Goal: Task Accomplishment & Management: Use online tool/utility

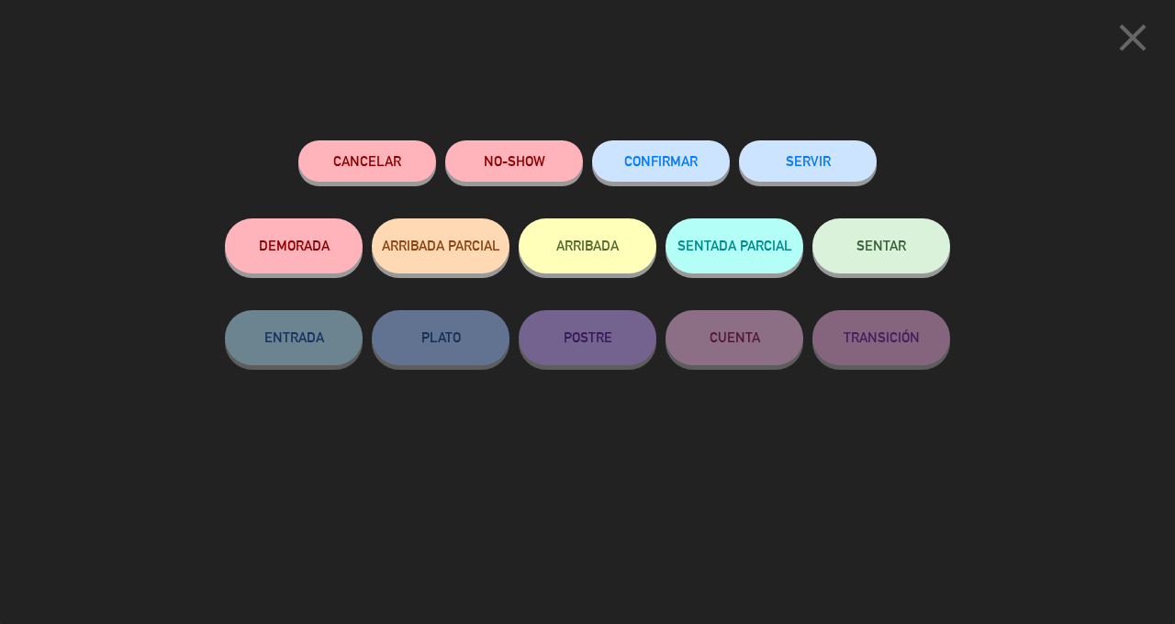
click at [874, 261] on button "SENTAR" at bounding box center [882, 246] width 138 height 55
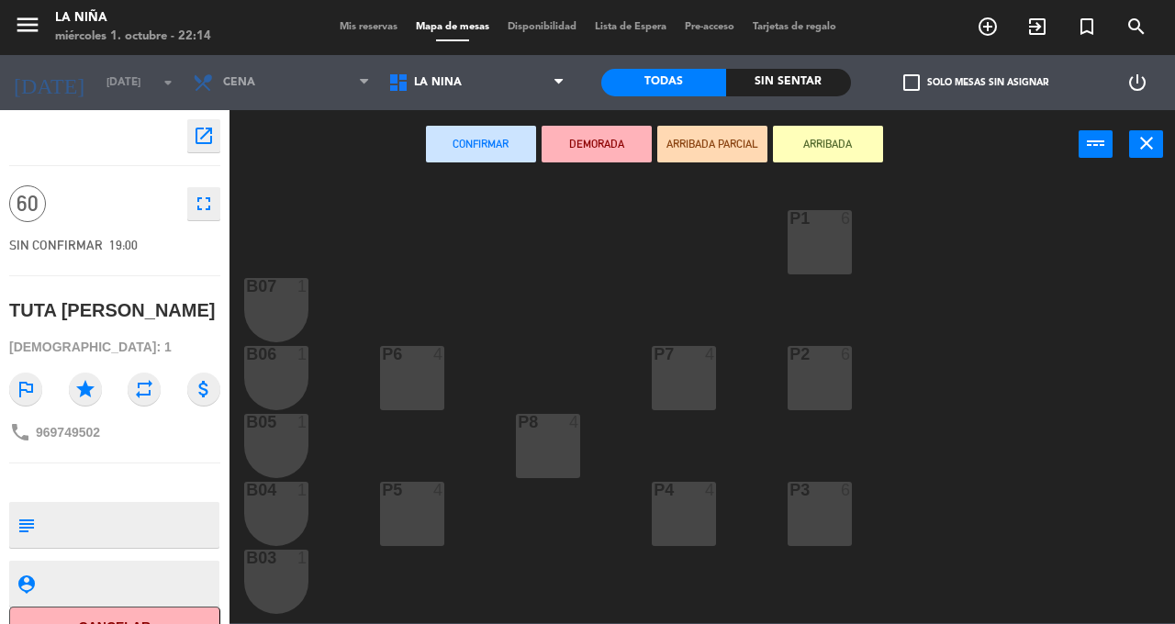
click at [830, 257] on div "P1 6" at bounding box center [820, 242] width 64 height 64
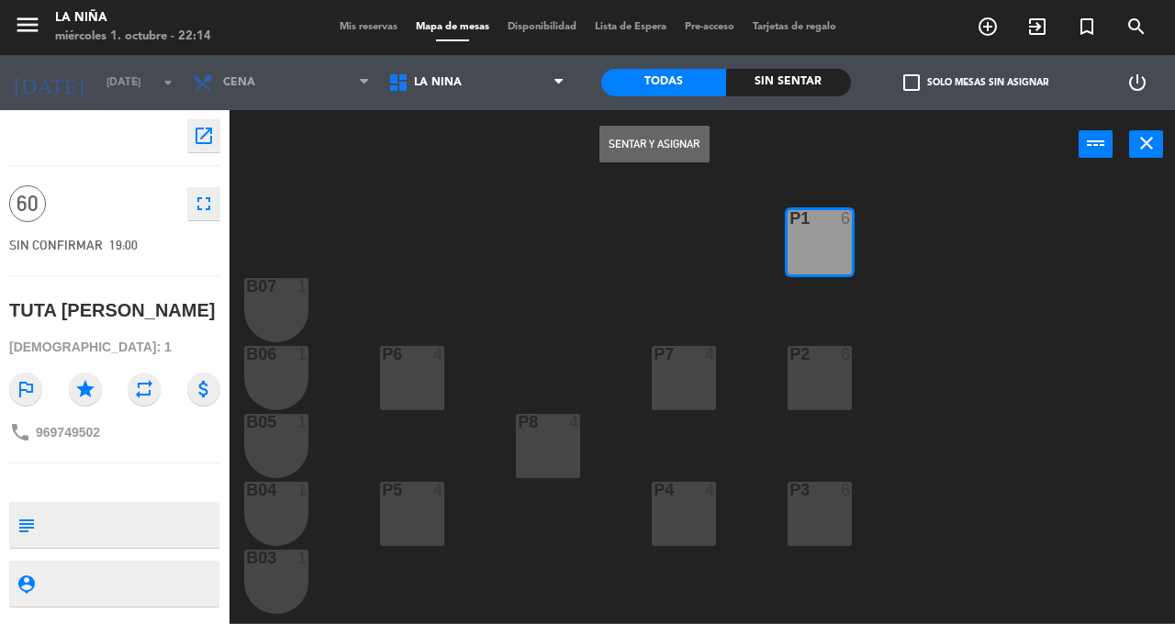
click at [659, 162] on button "Sentar y Asignar" at bounding box center [655, 144] width 110 height 37
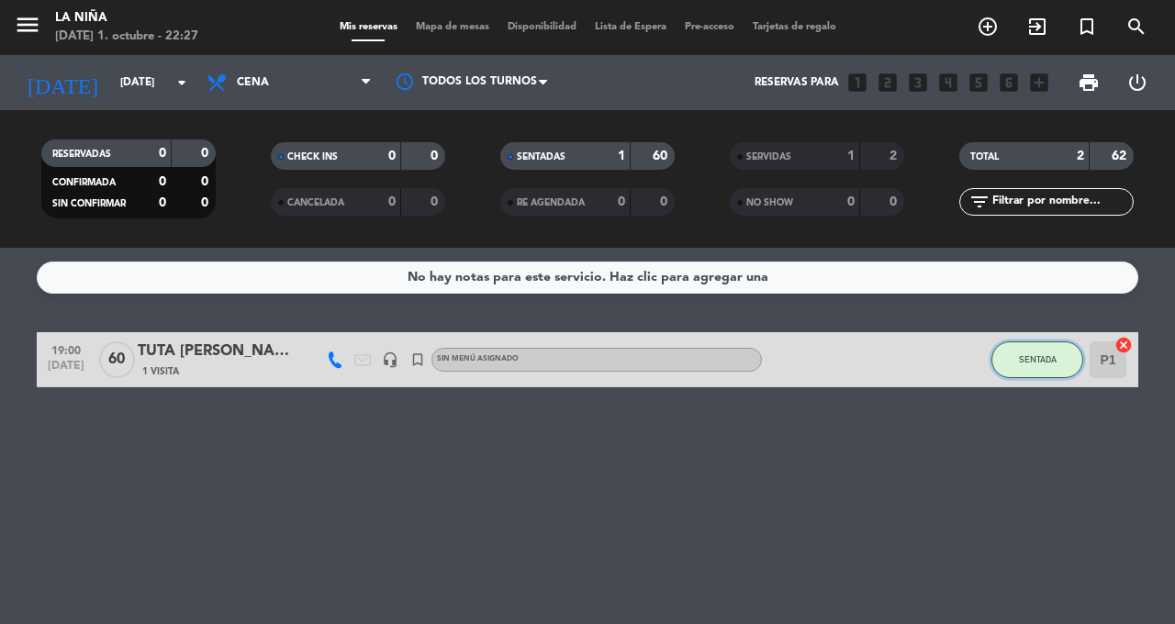
click at [1048, 350] on button "SENTADA" at bounding box center [1038, 360] width 92 height 37
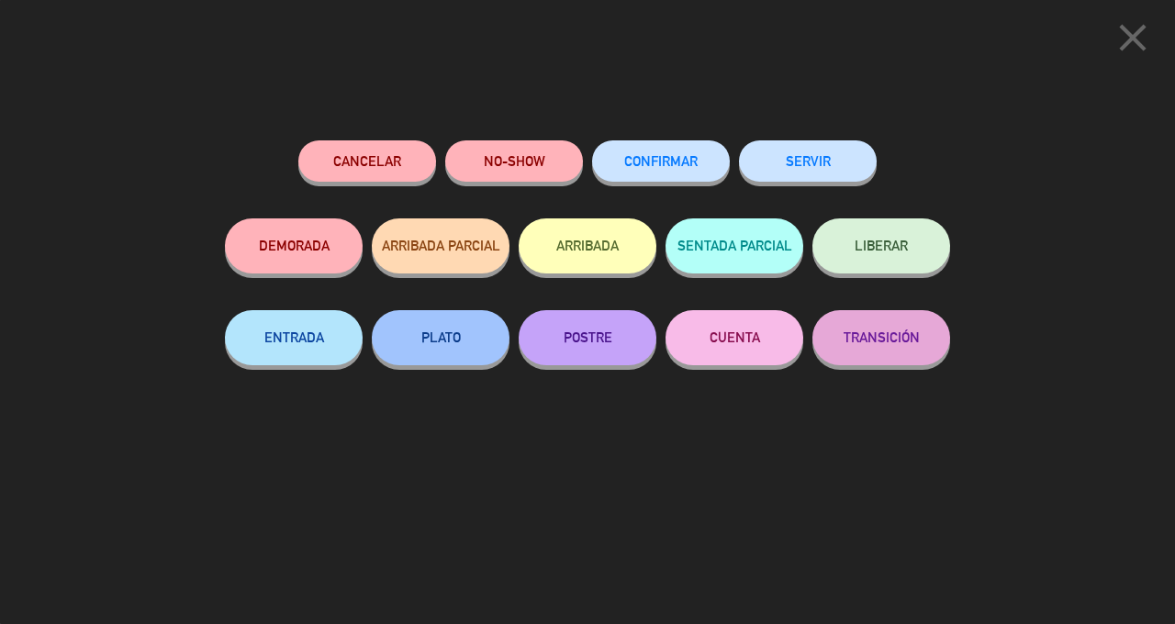
click at [817, 151] on button "SERVIR" at bounding box center [808, 160] width 138 height 41
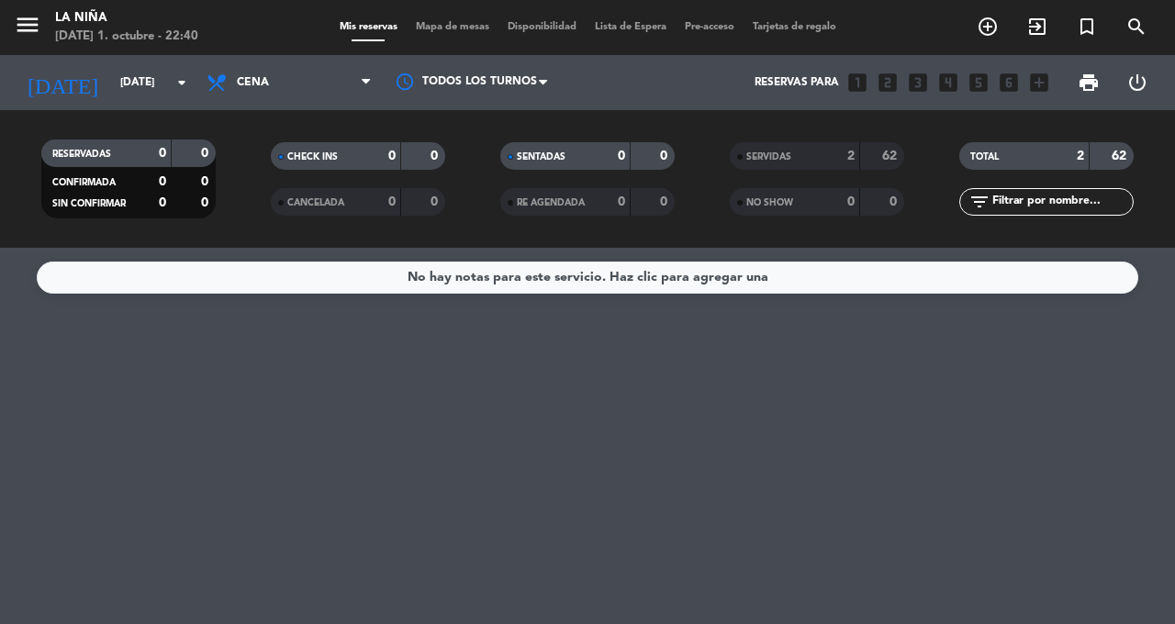
click at [174, 76] on icon "arrow_drop_down" at bounding box center [182, 83] width 22 height 22
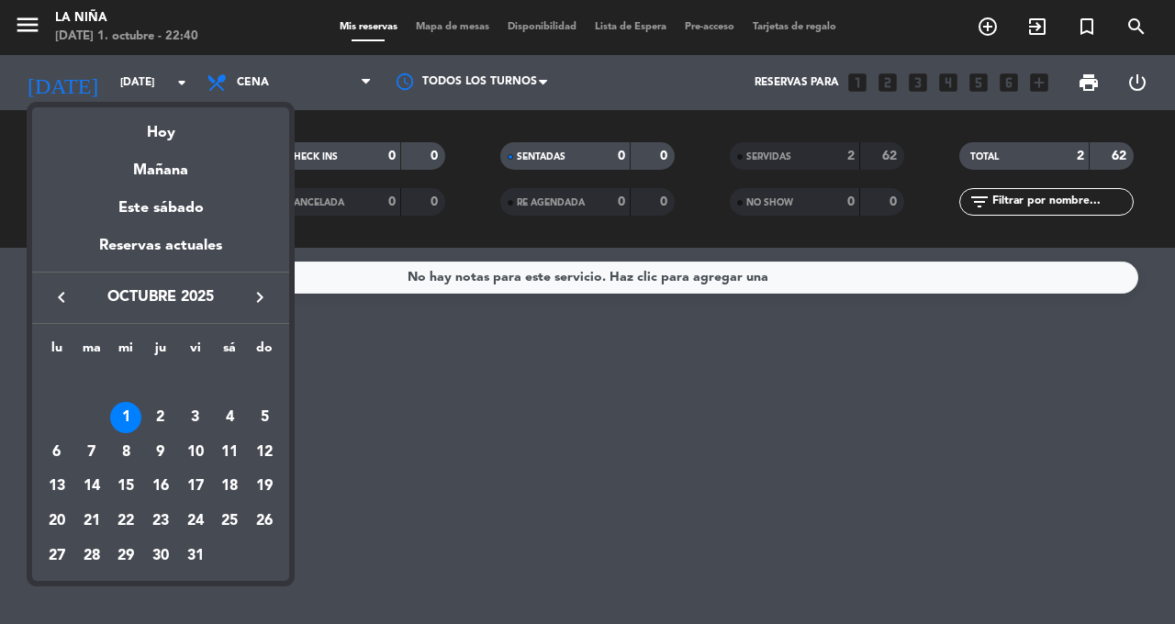
click at [189, 166] on div "Mañana" at bounding box center [160, 164] width 257 height 38
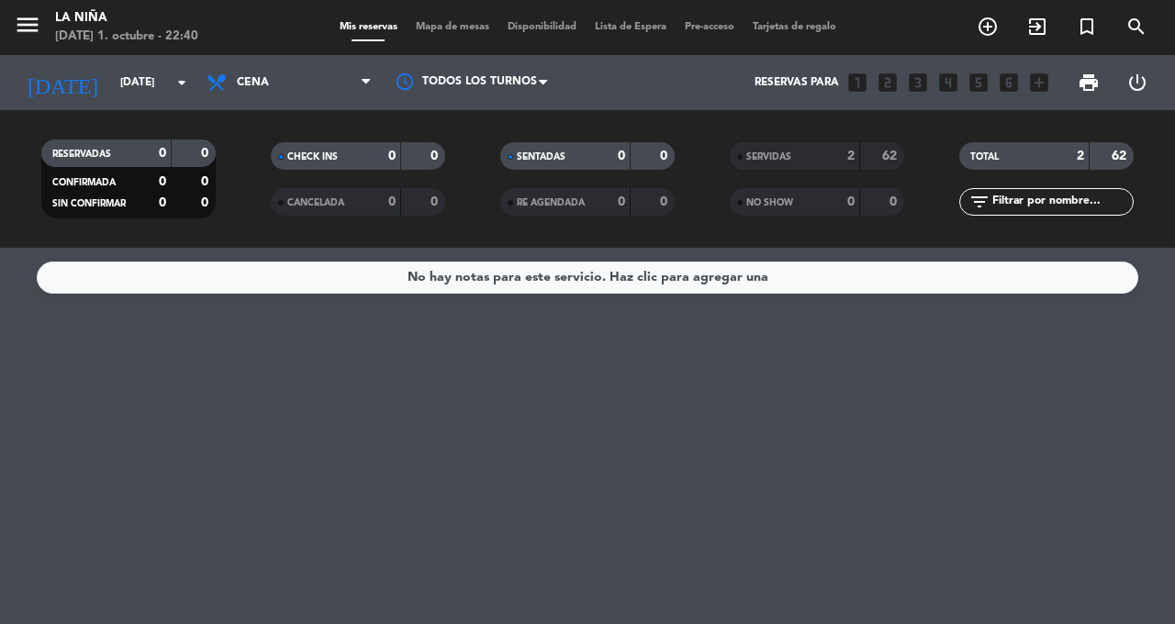
type input "[DEMOGRAPHIC_DATA][DATE]"
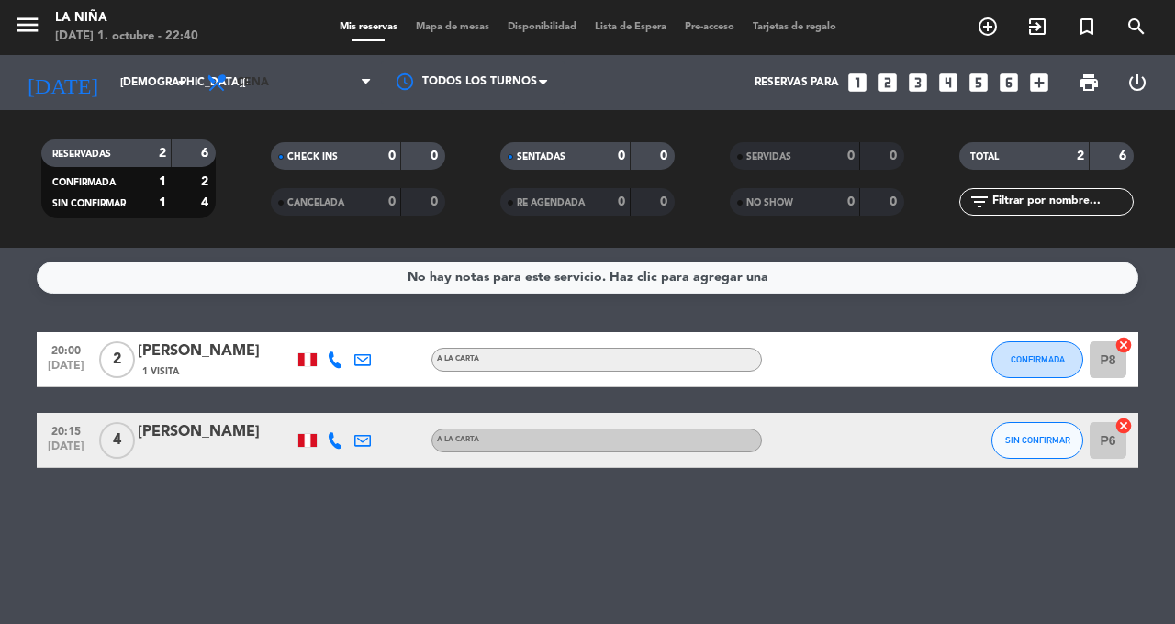
click at [357, 87] on span "Cena" at bounding box center [289, 82] width 184 height 40
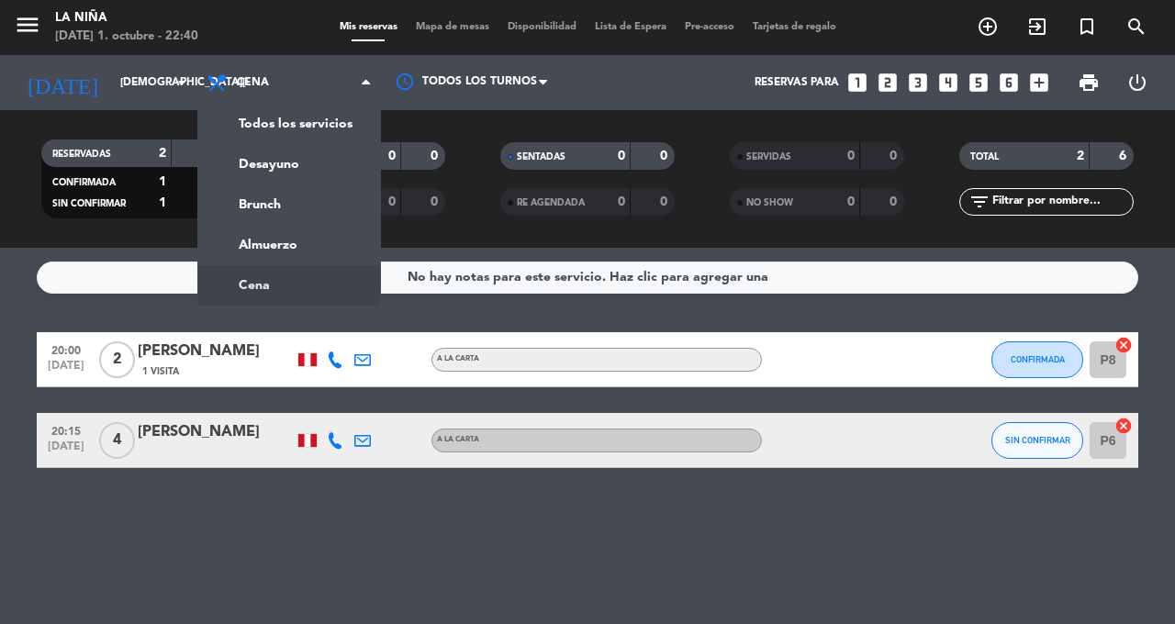
click at [331, 127] on div "menu La Niña [DATE] 1. octubre - 22:40 Mis reservas Mapa de mesas Disponibilida…" at bounding box center [587, 124] width 1175 height 248
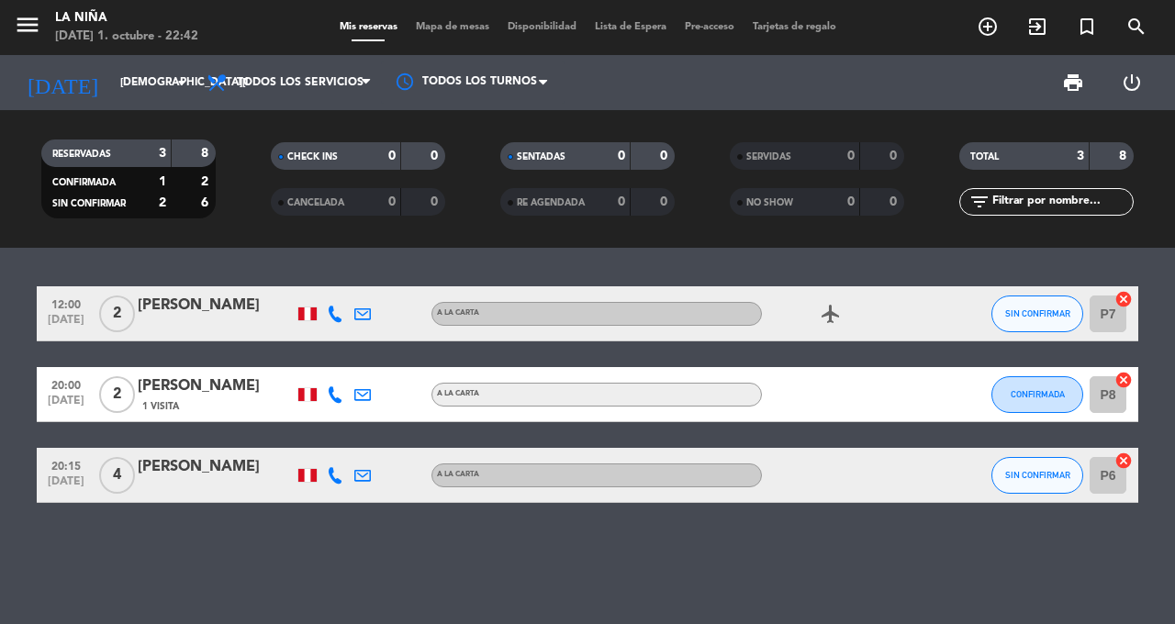
click at [834, 304] on icon "airplanemode_active" at bounding box center [831, 314] width 22 height 22
